Goal: Information Seeking & Learning: Learn about a topic

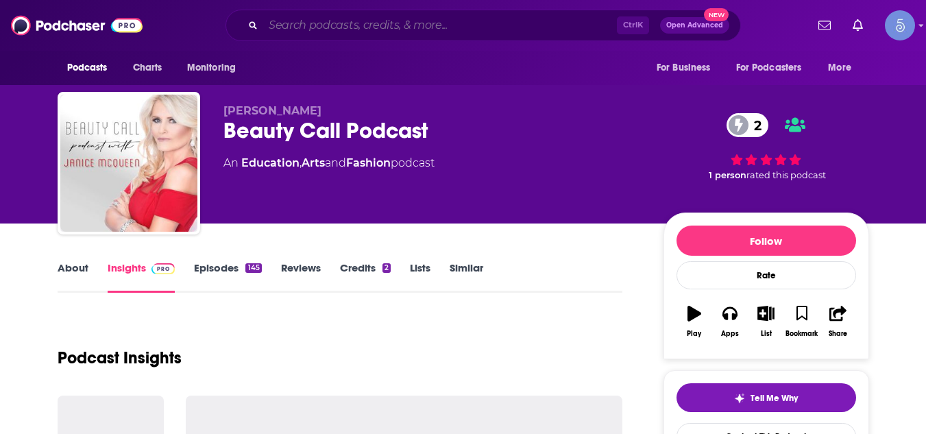
click at [414, 28] on input "Search podcasts, credits, & more..." at bounding box center [440, 25] width 354 height 22
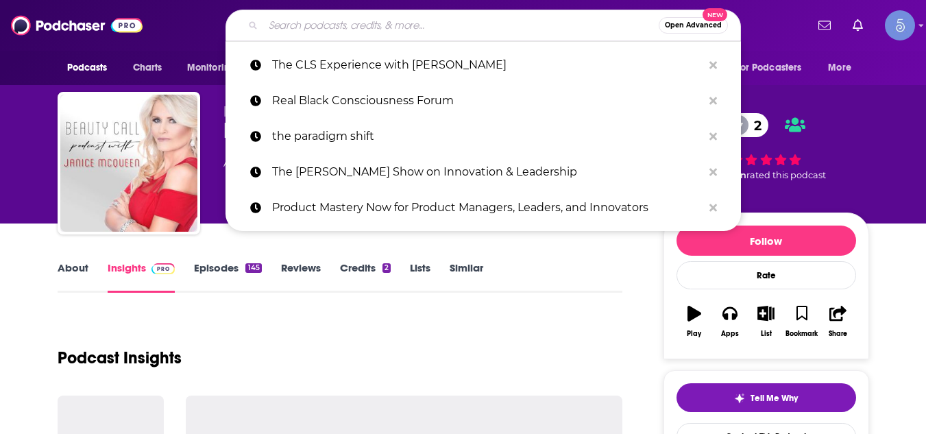
paste input "Who Are These Startups"
type input "Who Are These Startups"
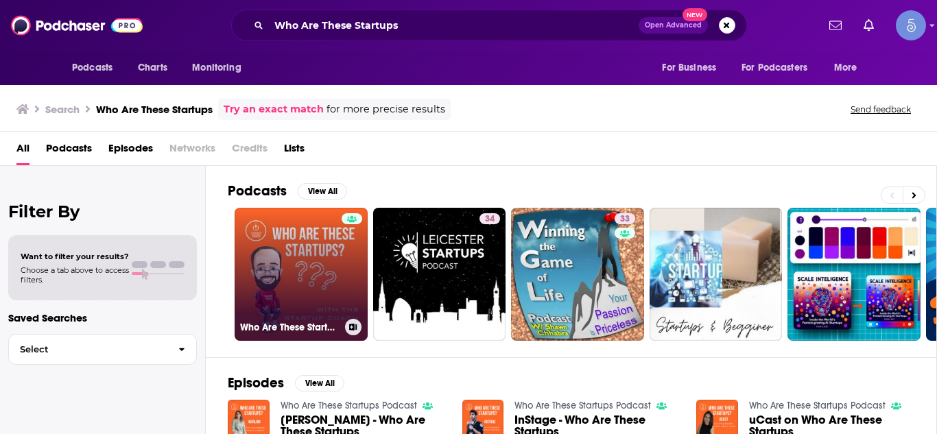
click at [293, 240] on link "Who Are These Startups Podcast" at bounding box center [301, 274] width 133 height 133
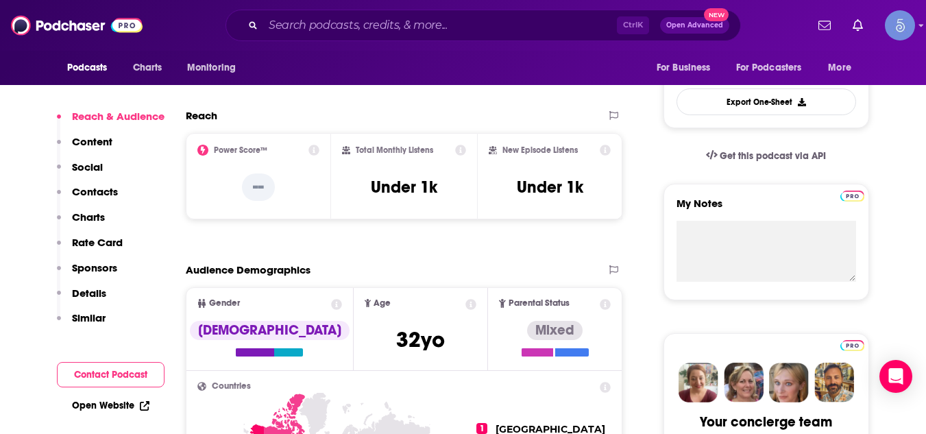
scroll to position [549, 0]
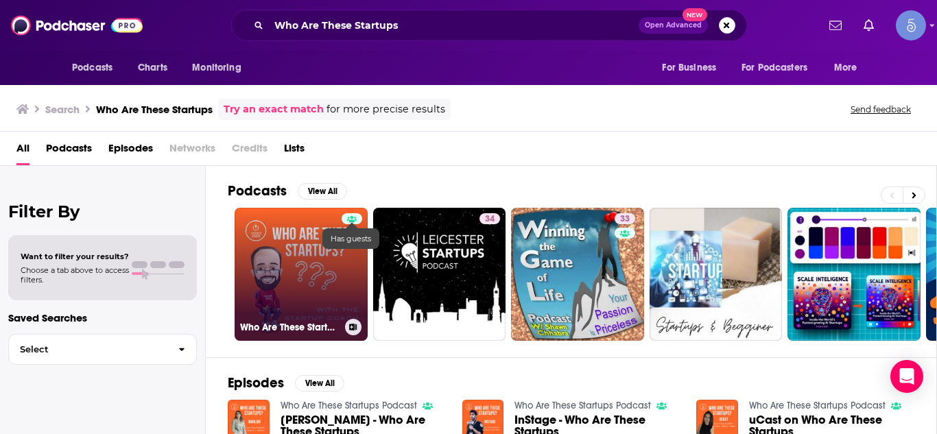
click at [355, 216] on icon at bounding box center [352, 219] width 10 height 8
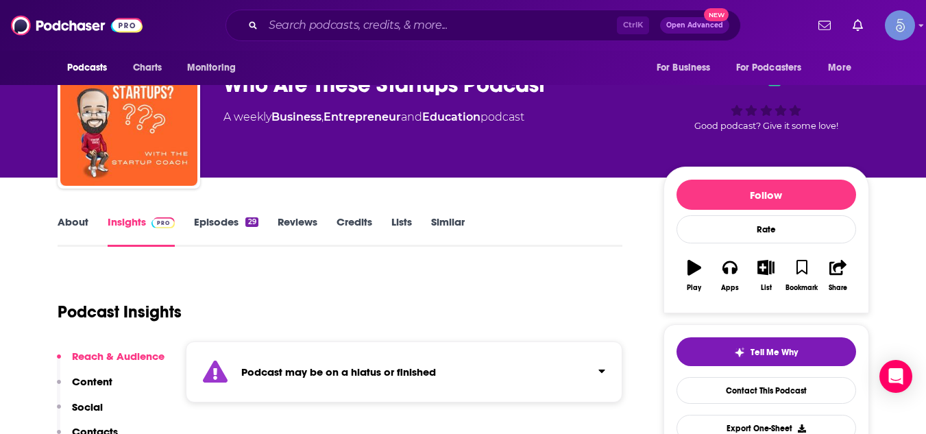
scroll to position [55, 0]
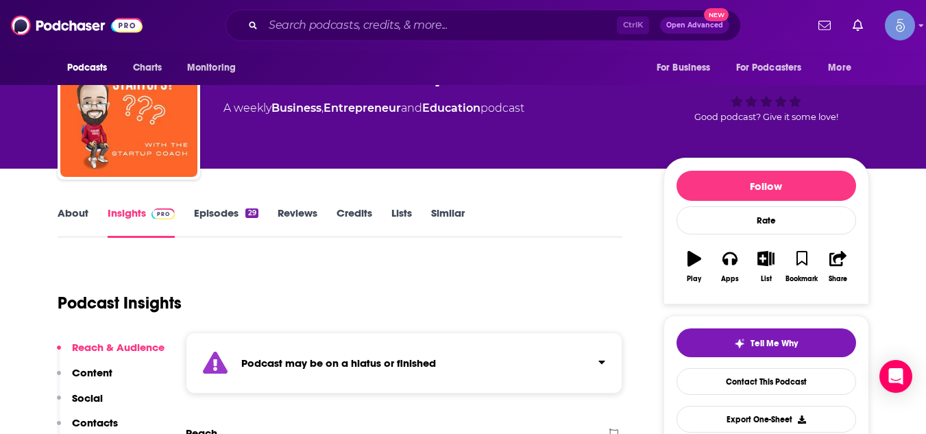
click at [71, 215] on link "About" at bounding box center [73, 222] width 31 height 32
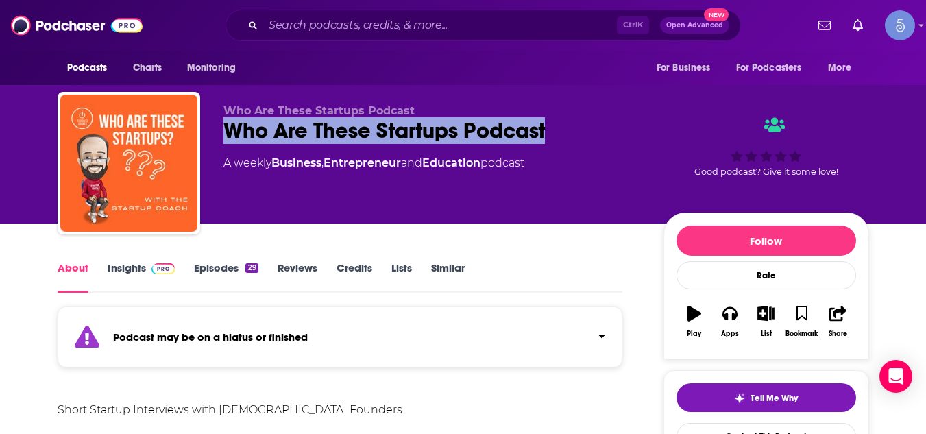
drag, startPoint x: 551, startPoint y: 130, endPoint x: 225, endPoint y: 135, distance: 326.5
click at [225, 135] on div "Who Are These Startups Podcast" at bounding box center [433, 130] width 418 height 27
copy h1 "Who Are These Startups Podcast"
click at [298, 28] on input "Search podcasts, credits, & more..." at bounding box center [440, 25] width 354 height 22
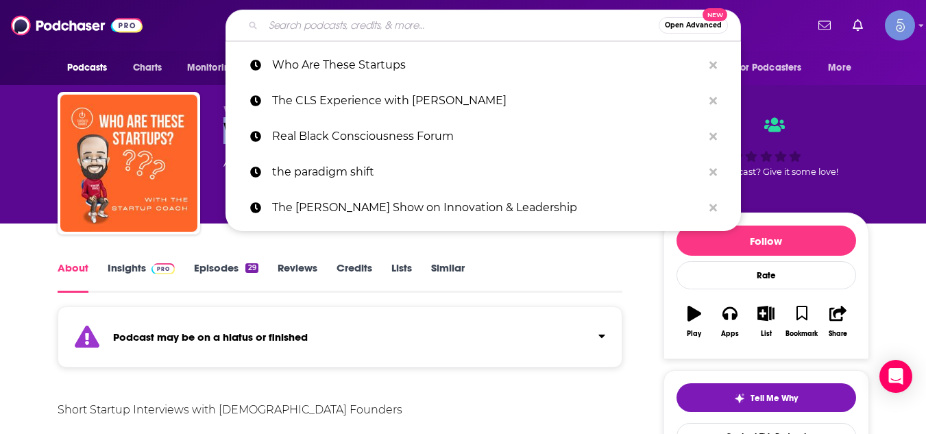
paste input "Leveraging Thought Leadership"
type input "Leveraging Thought Leadership"
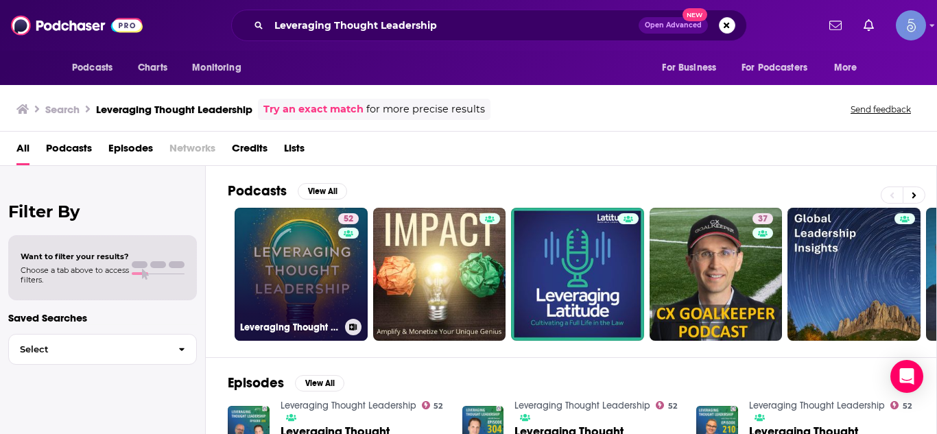
click at [335, 240] on link "52 Leveraging Thought Leadership" at bounding box center [301, 274] width 133 height 133
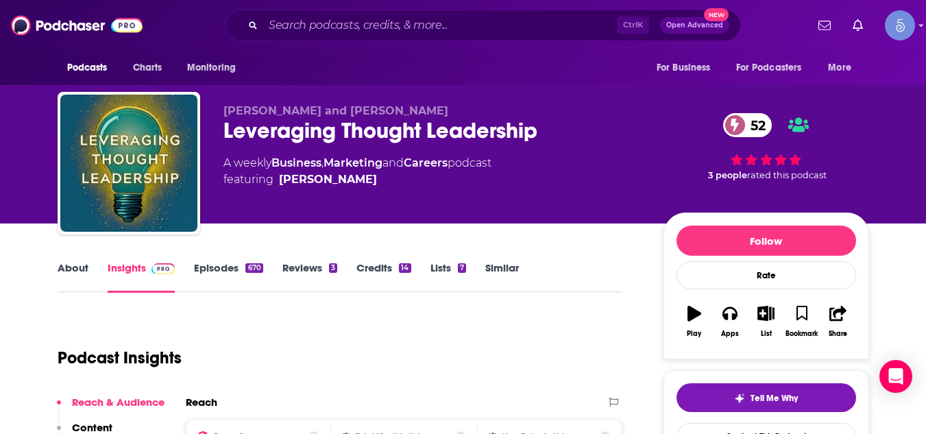
scroll to position [110, 0]
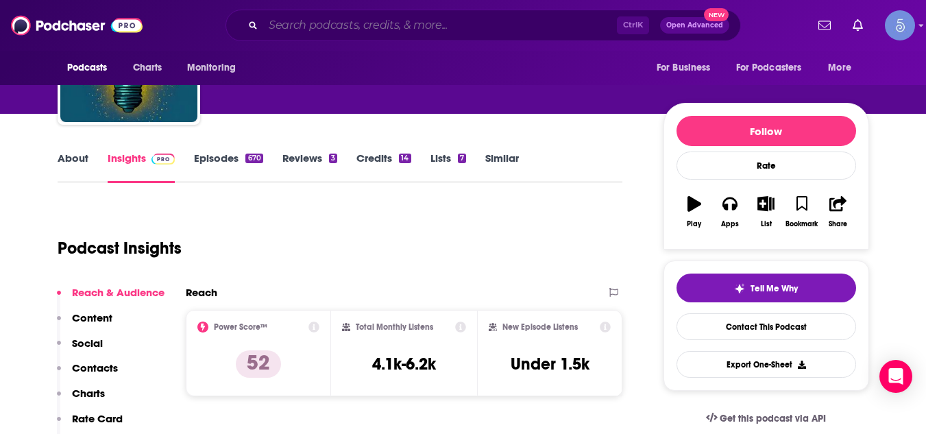
click at [336, 24] on input "Search podcasts, credits, & more..." at bounding box center [440, 25] width 354 height 22
paste input "Excellent Executive Coaching: Growing Your Business and Enhancing Your Craft"
type input "Excellent Executive Coaching: Growing Your Business and Enhancing Your Craft"
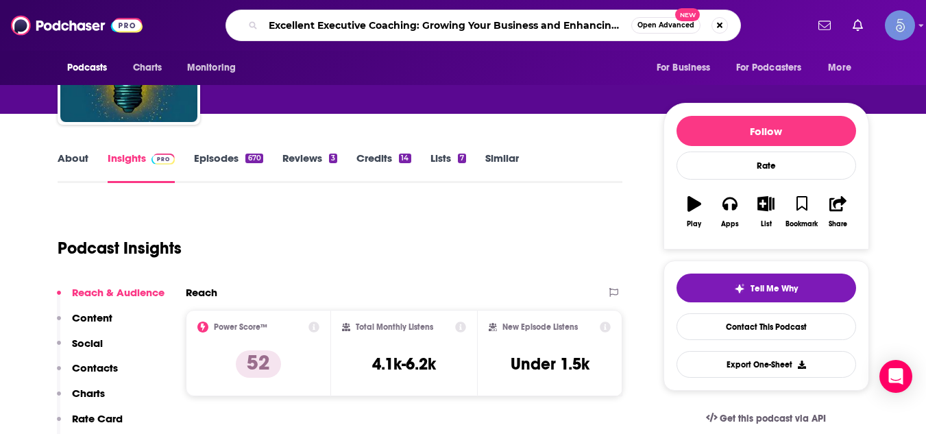
scroll to position [0, 45]
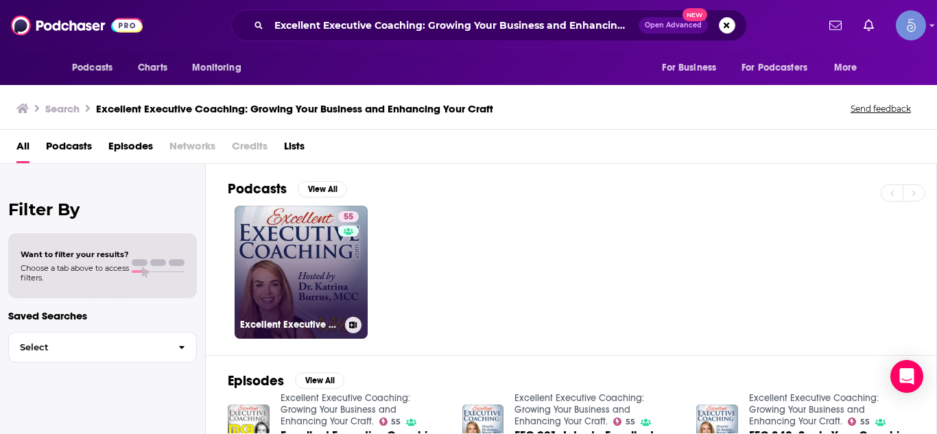
click at [323, 269] on link "55 Excellent Executive Coaching: Growing Your Business and Enhancing Your Craft." at bounding box center [301, 272] width 133 height 133
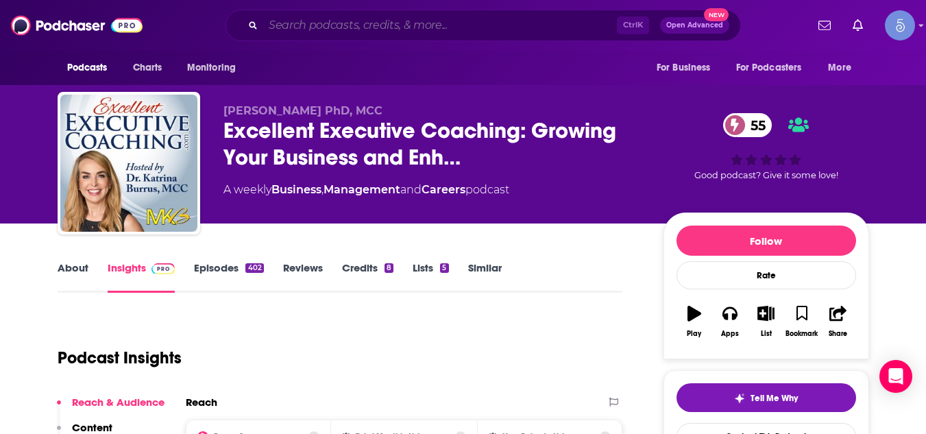
click at [307, 32] on input "Search podcasts, credits, & more..." at bounding box center [440, 25] width 354 height 22
paste input "The Successful Bookkeeper Podcast"
type input "The Successful Bookkeeper Podcast"
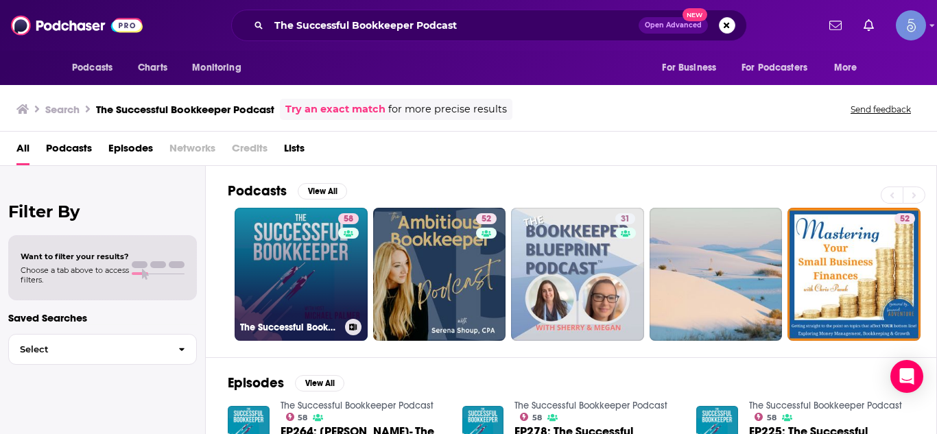
click at [318, 248] on link "58 The Successful Bookkeeper Podcast" at bounding box center [301, 274] width 133 height 133
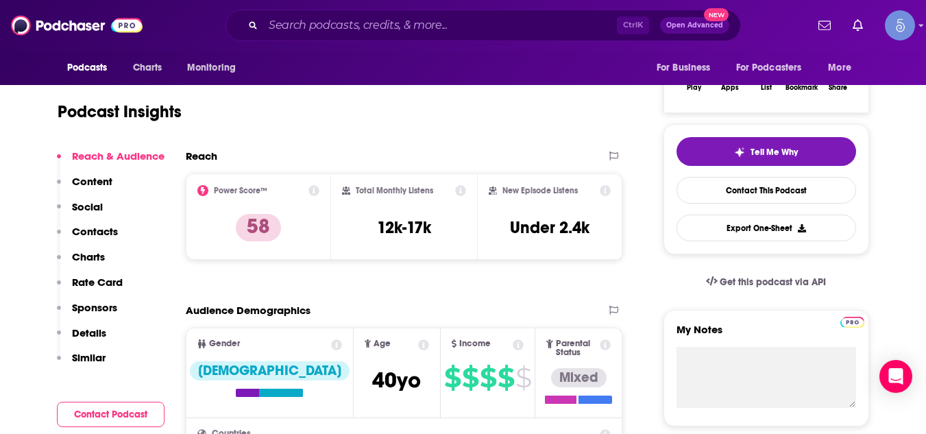
scroll to position [274, 0]
